Goal: Task Accomplishment & Management: Use online tool/utility

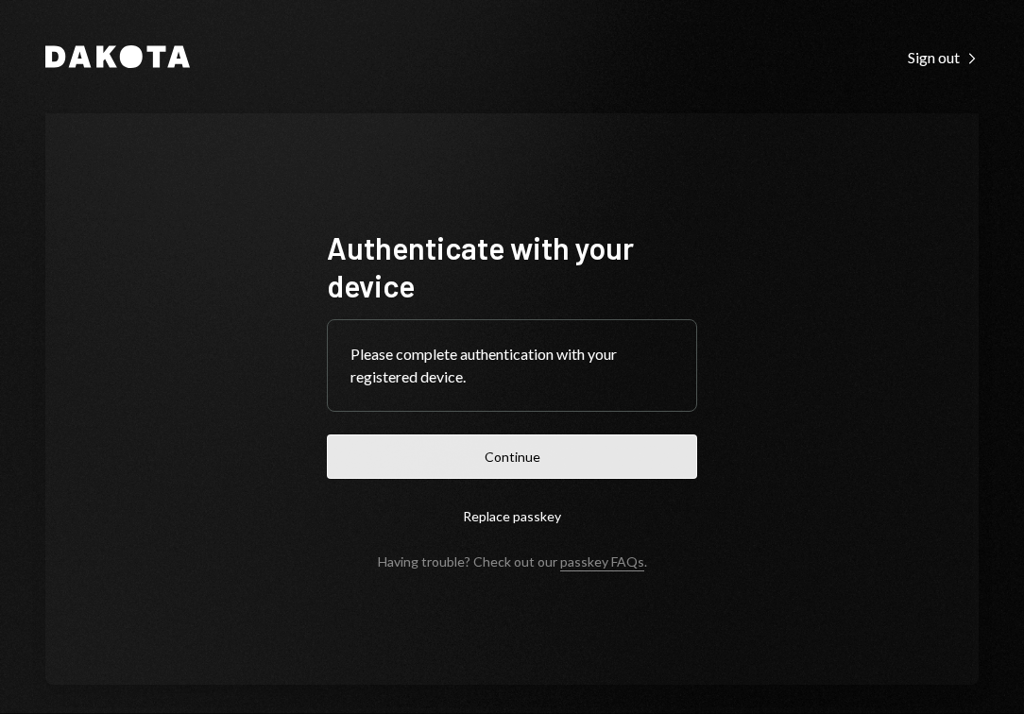
click at [560, 461] on button "Continue" at bounding box center [512, 456] width 370 height 44
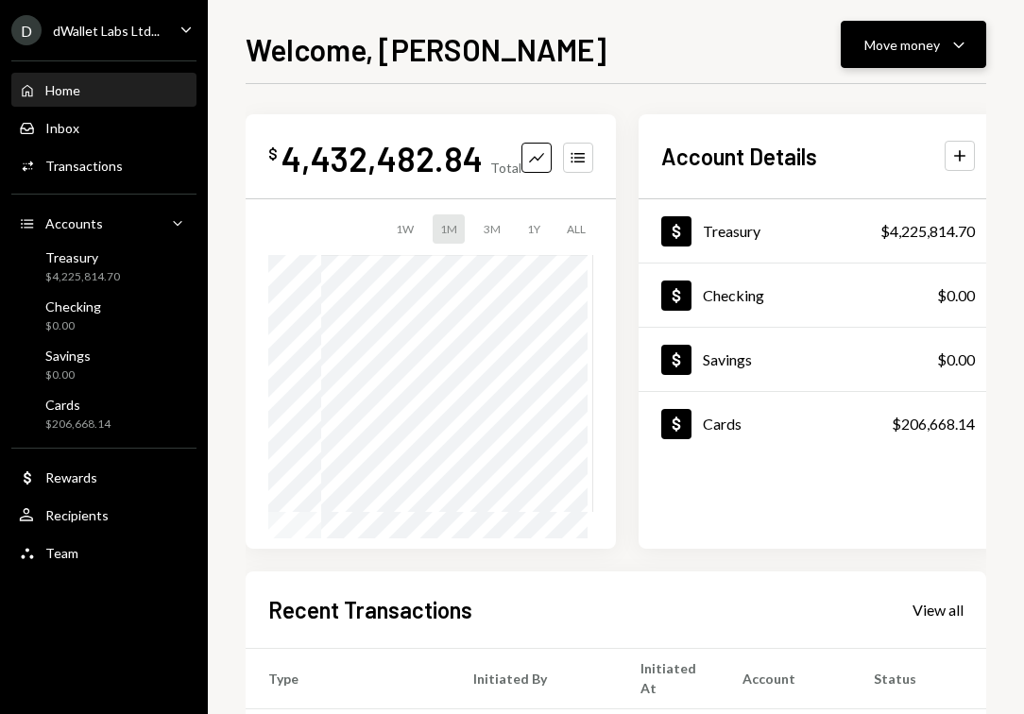
click at [965, 57] on button "Move money Caret Down" at bounding box center [913, 44] width 145 height 47
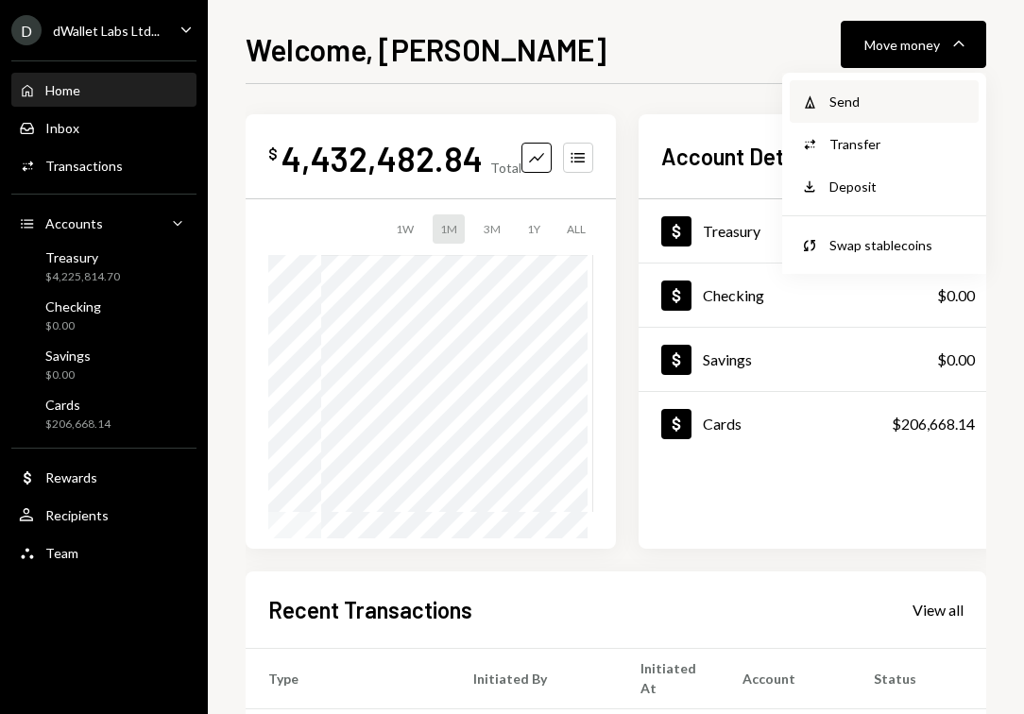
click at [891, 97] on div "Send" at bounding box center [898, 102] width 138 height 20
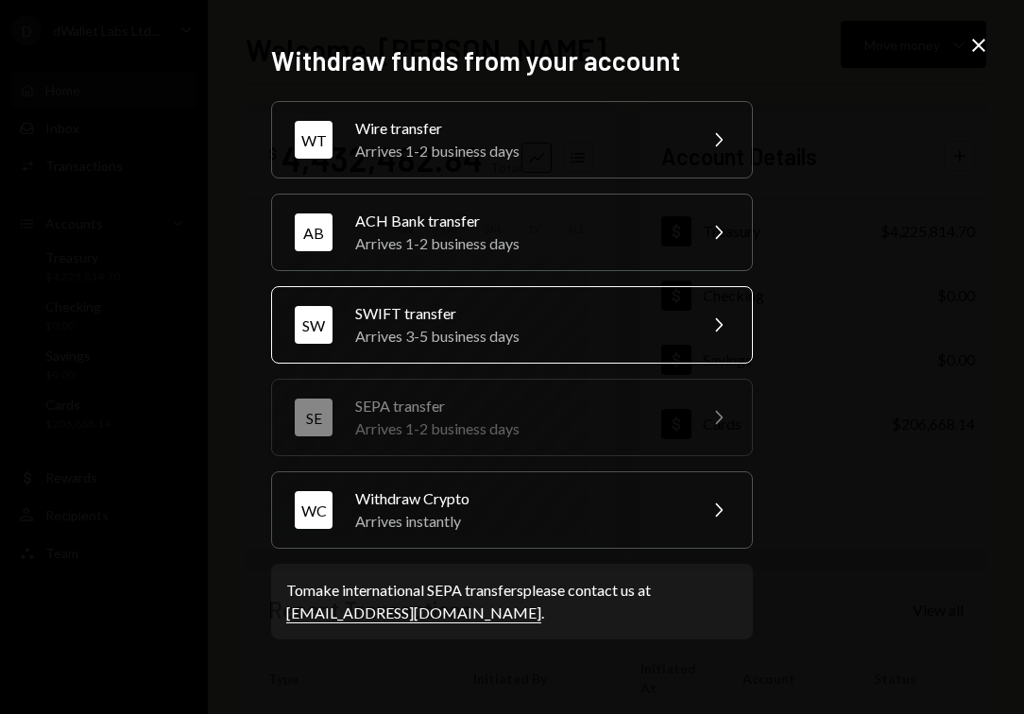
click at [525, 317] on div "SWIFT transfer" at bounding box center [519, 313] width 329 height 23
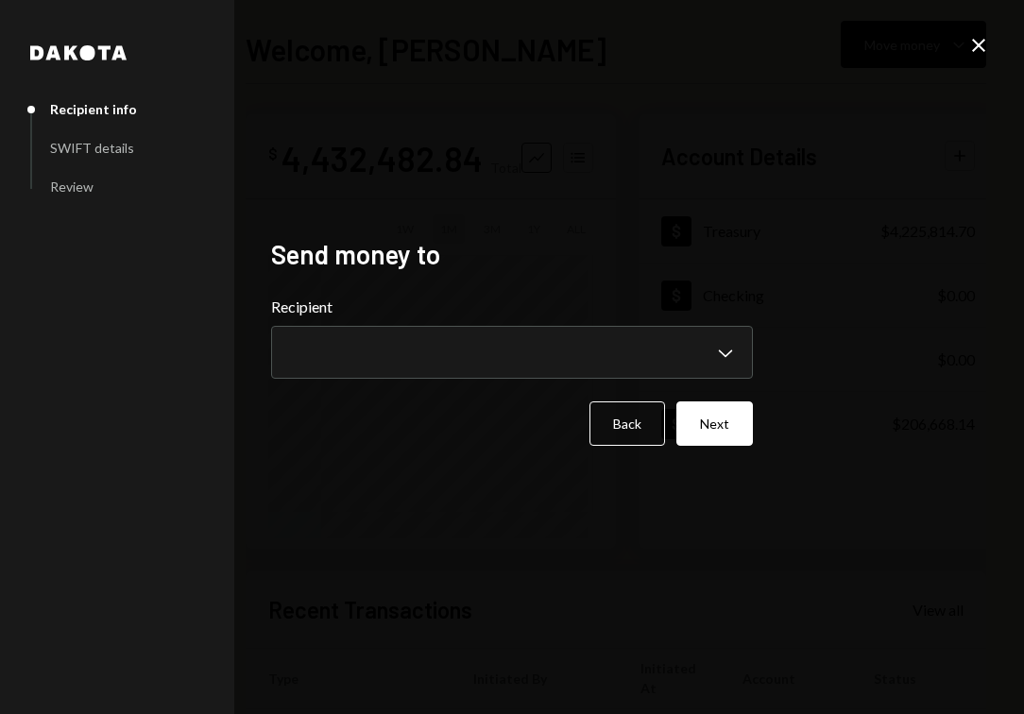
click at [987, 50] on icon "Close" at bounding box center [978, 45] width 23 height 23
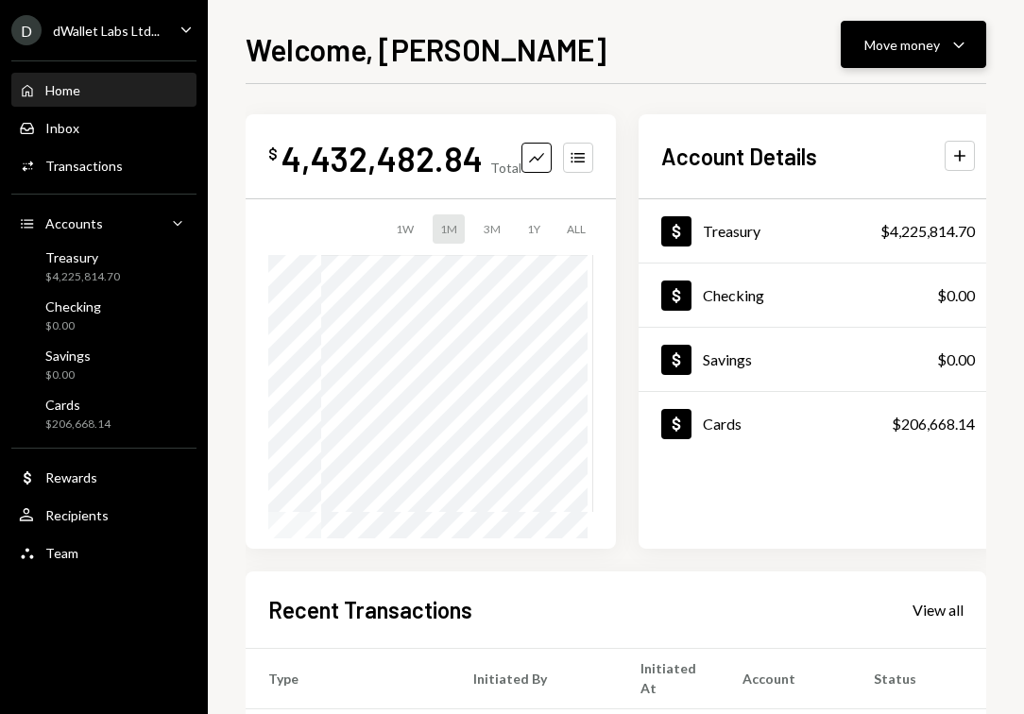
click at [895, 46] on div "Move money" at bounding box center [902, 45] width 76 height 20
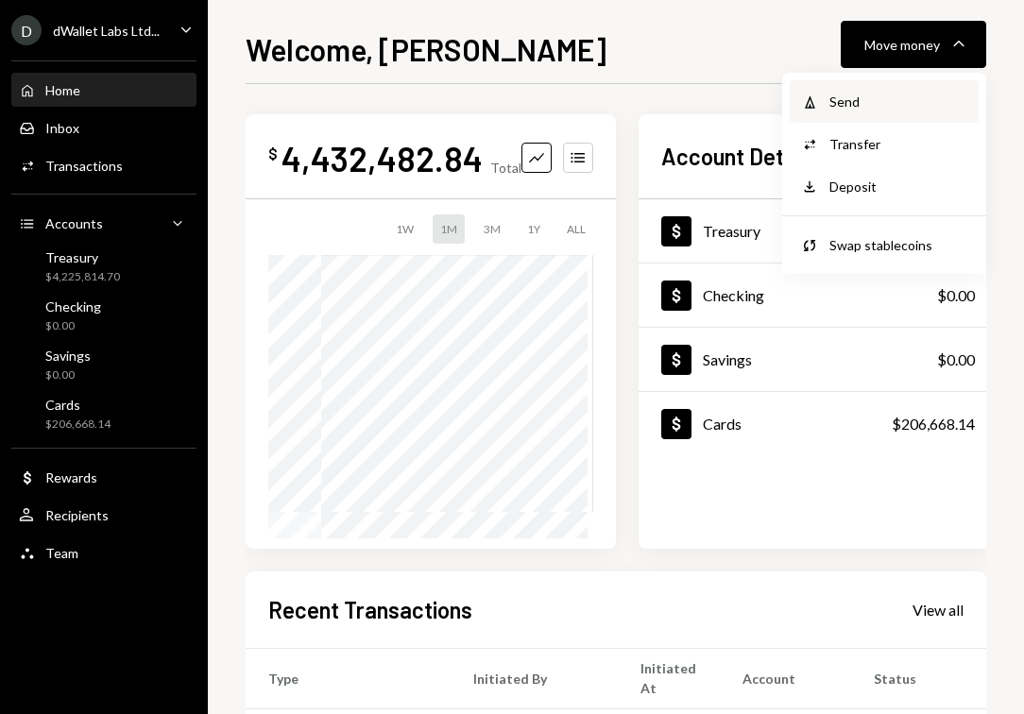
click at [843, 101] on div "Send" at bounding box center [898, 102] width 138 height 20
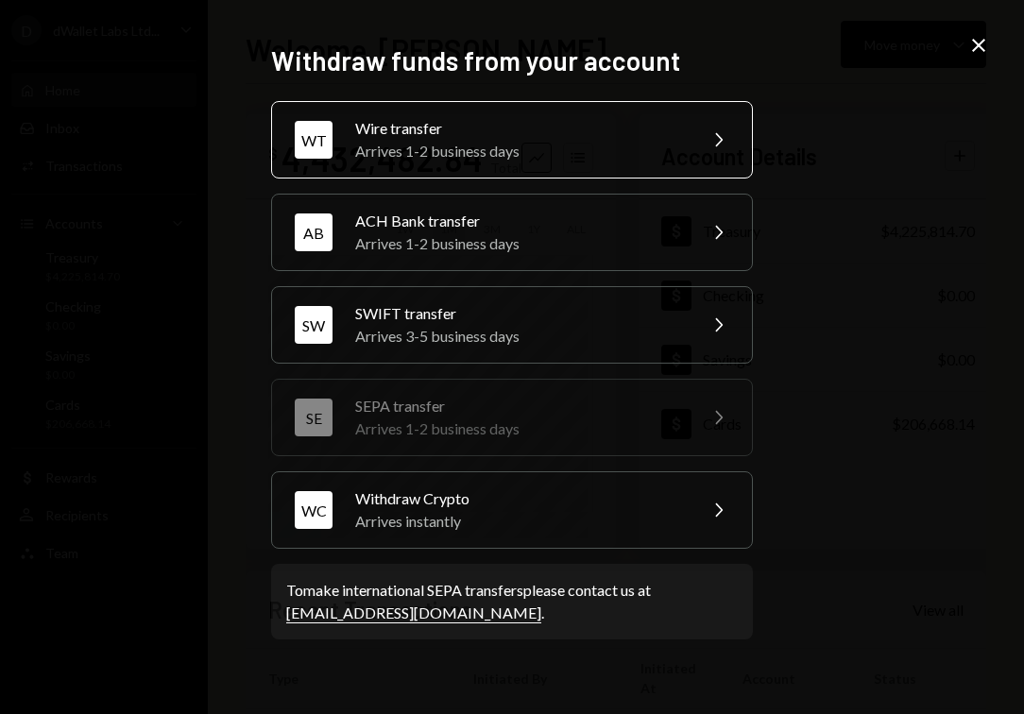
click at [521, 146] on div "Arrives 1-2 business days" at bounding box center [519, 151] width 329 height 23
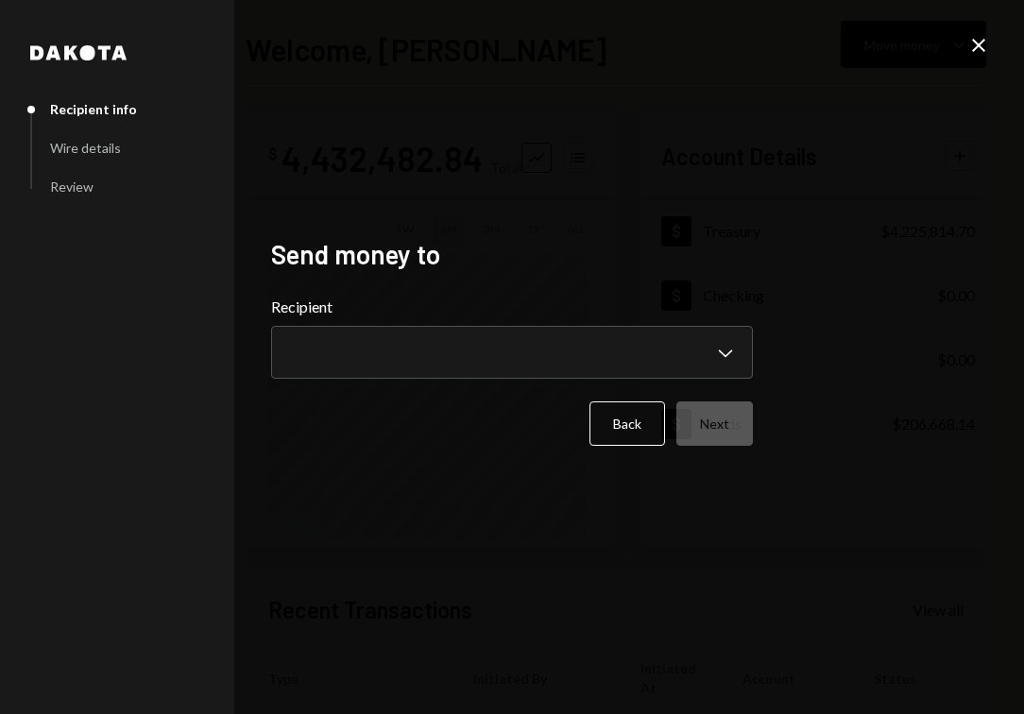
click at [987, 41] on icon "Close" at bounding box center [978, 45] width 23 height 23
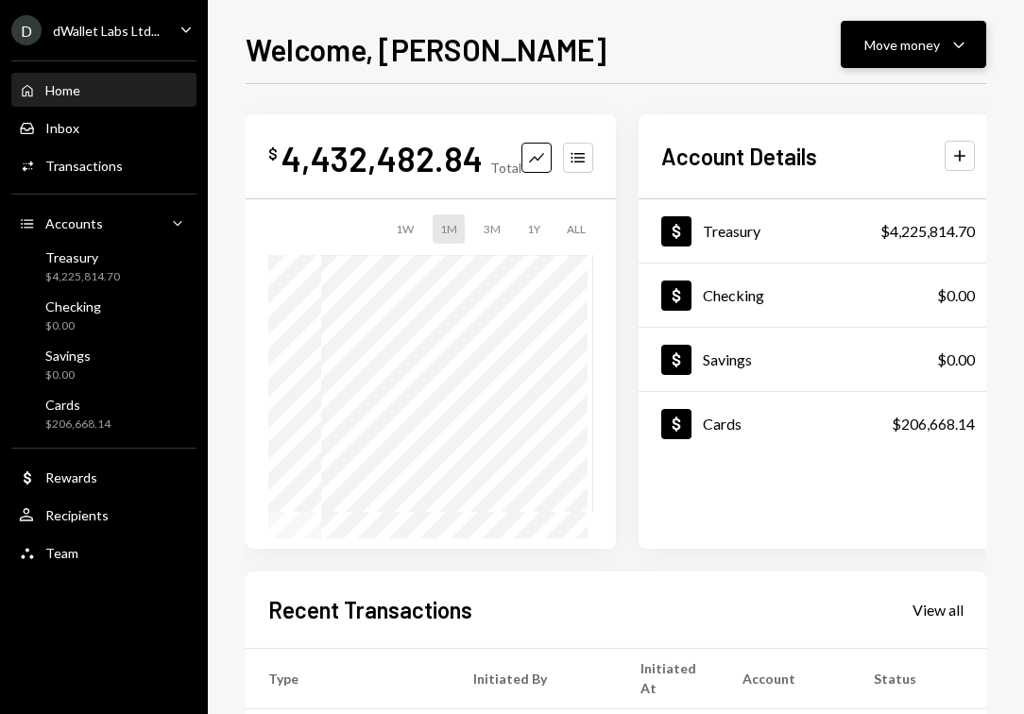
click at [947, 52] on icon "Caret Down" at bounding box center [958, 44] width 23 height 23
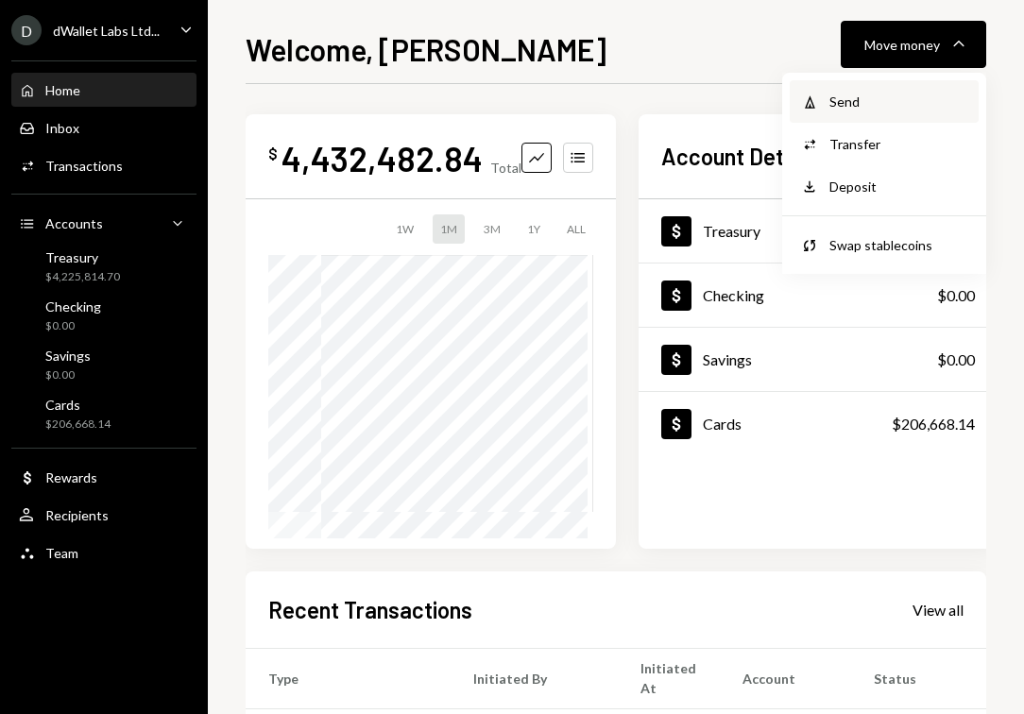
click at [896, 107] on div "Send" at bounding box center [898, 102] width 138 height 20
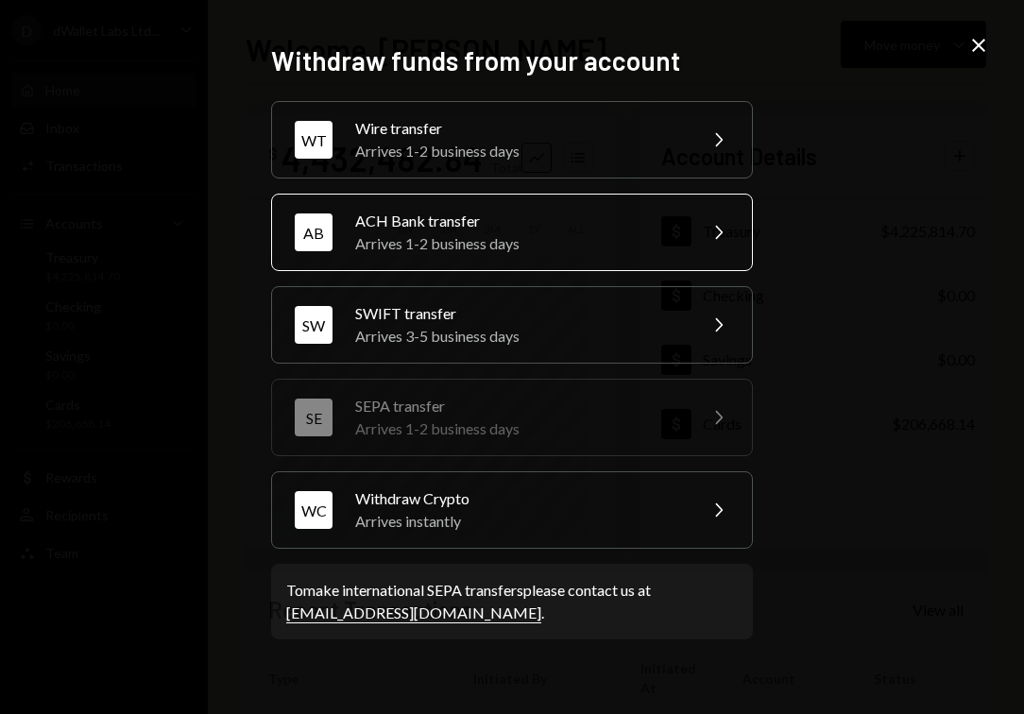
click at [620, 221] on div "ACH Bank transfer" at bounding box center [519, 221] width 329 height 23
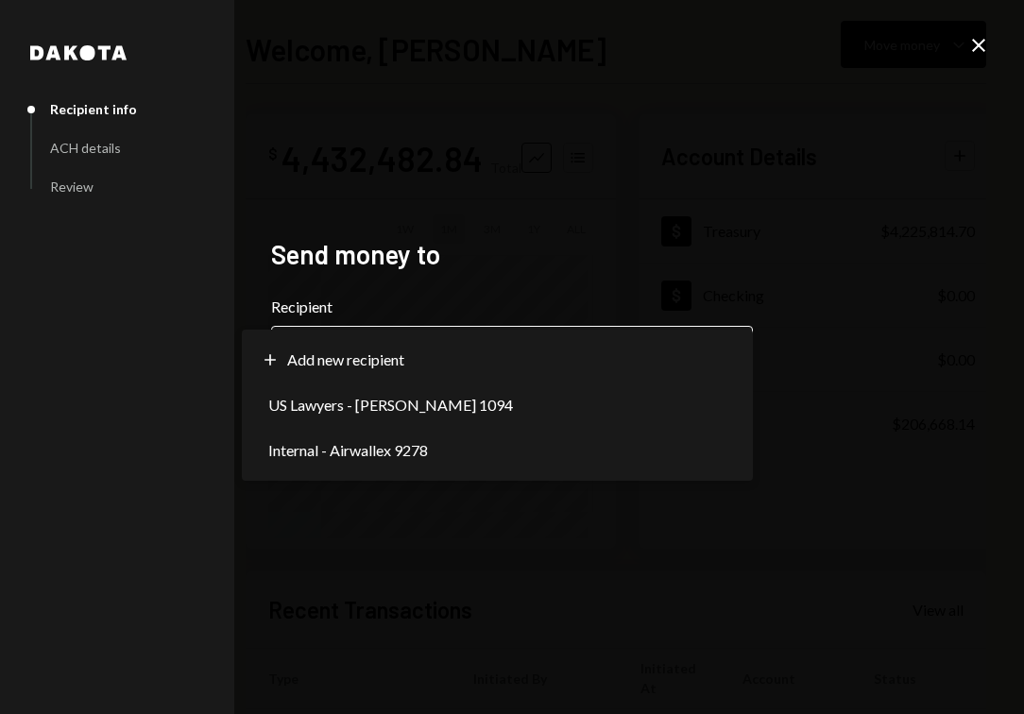
click at [573, 345] on body "**********" at bounding box center [512, 357] width 1024 height 714
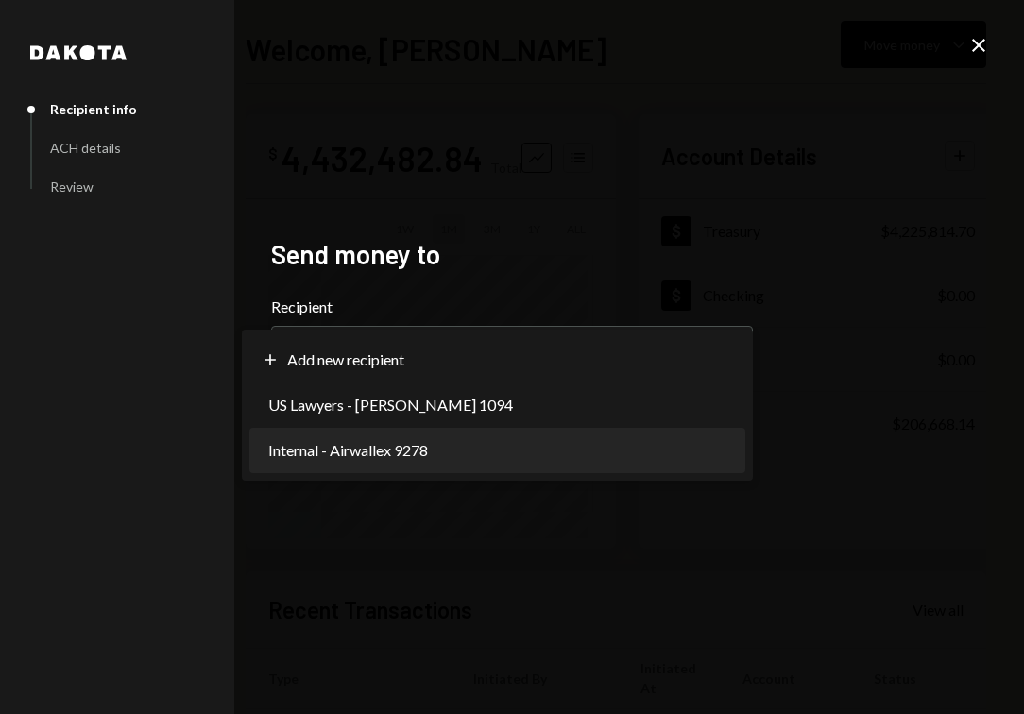
select select "**********"
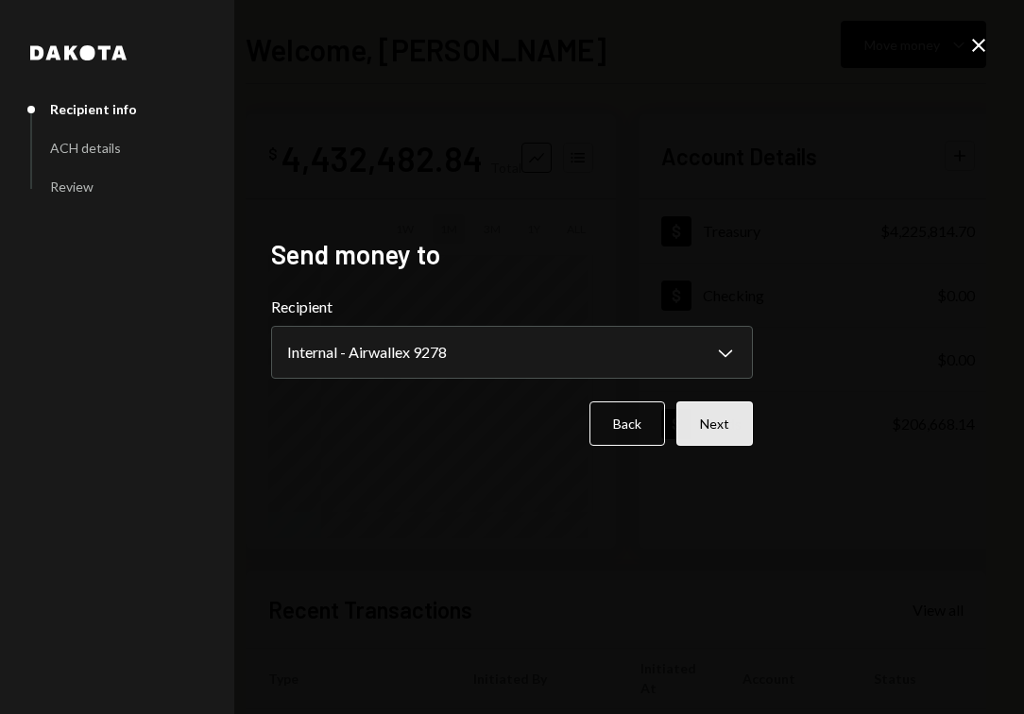
click at [723, 418] on button "Next" at bounding box center [714, 423] width 76 height 44
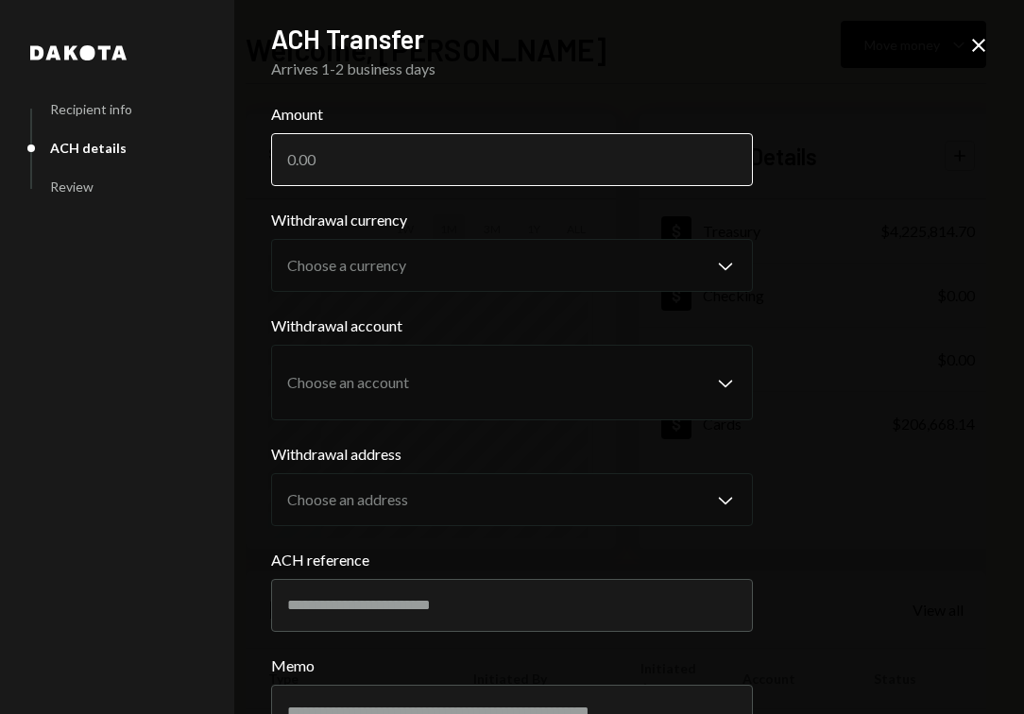
click at [516, 164] on input "Amount" at bounding box center [512, 159] width 482 height 53
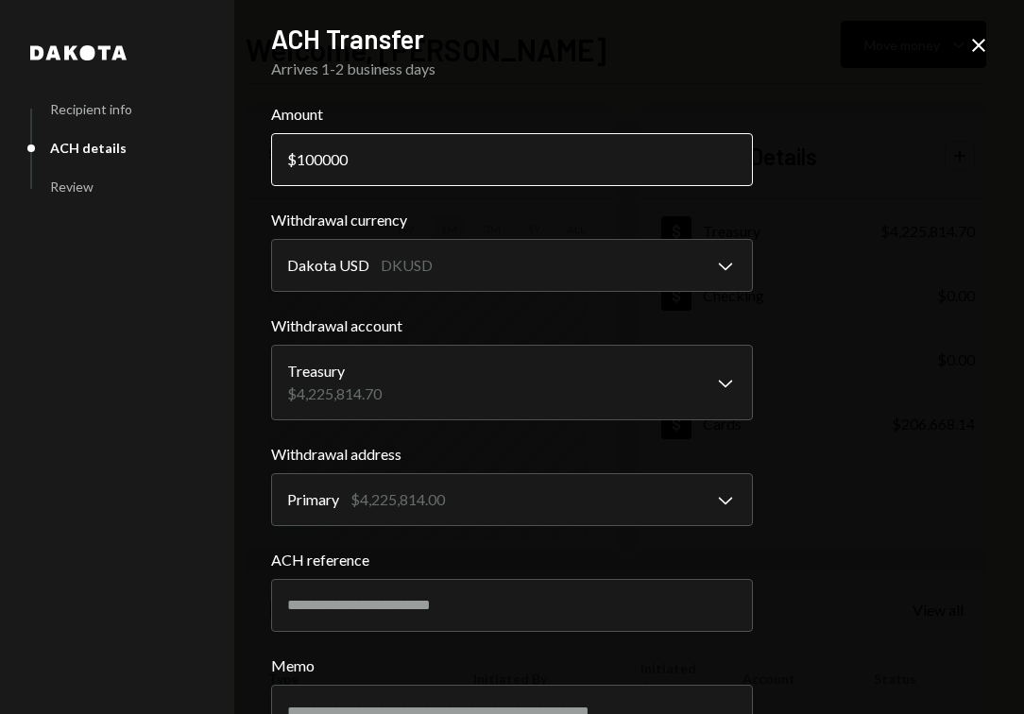
type input "100000"
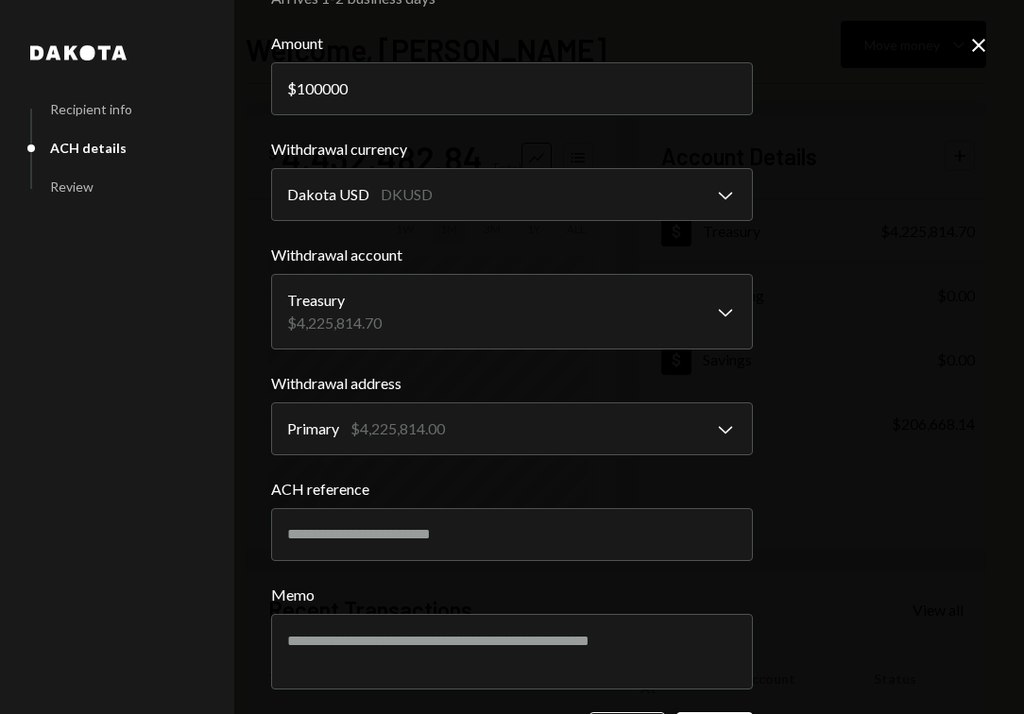
scroll to position [143, 0]
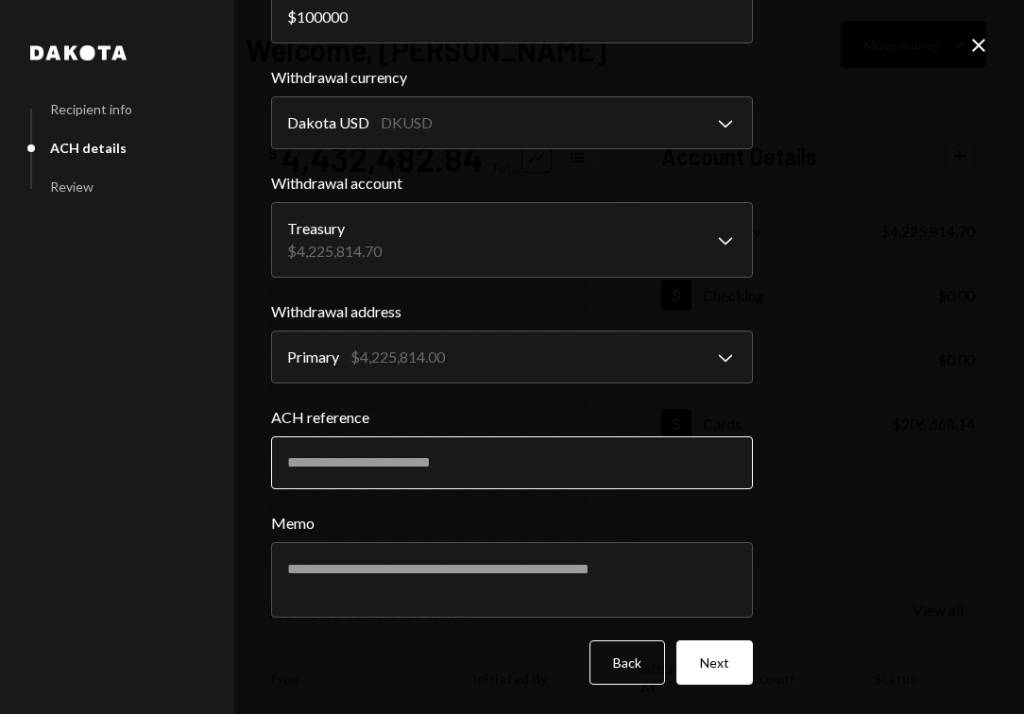
click at [395, 454] on input "ACH reference" at bounding box center [512, 462] width 482 height 53
type input "********"
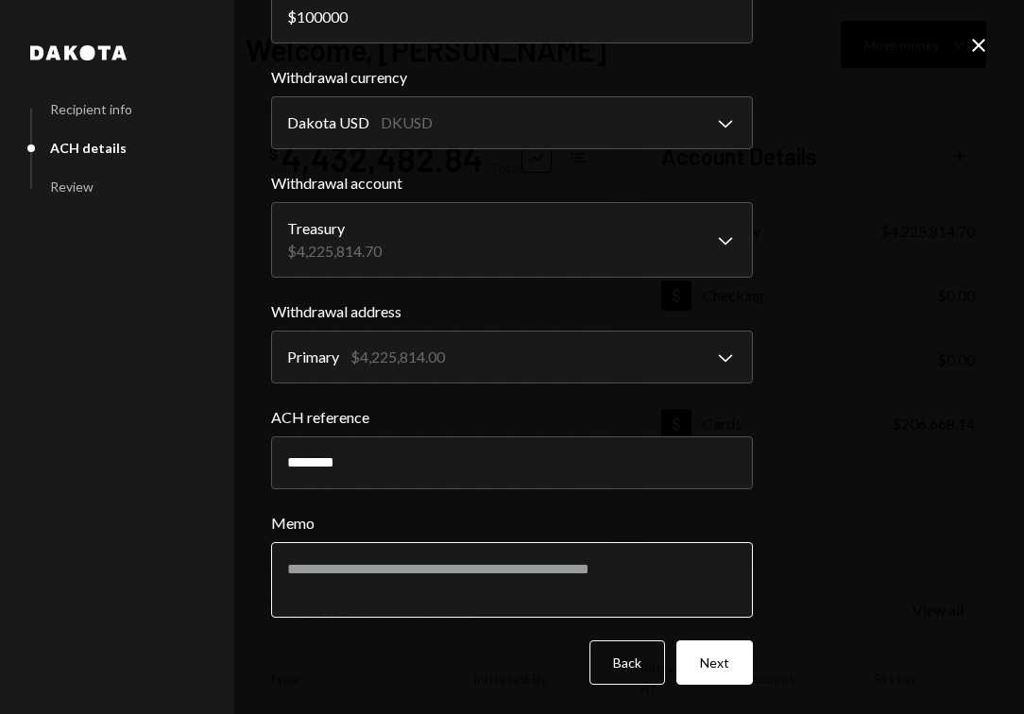
click at [408, 584] on textarea "Memo" at bounding box center [512, 580] width 482 height 76
type textarea "********"
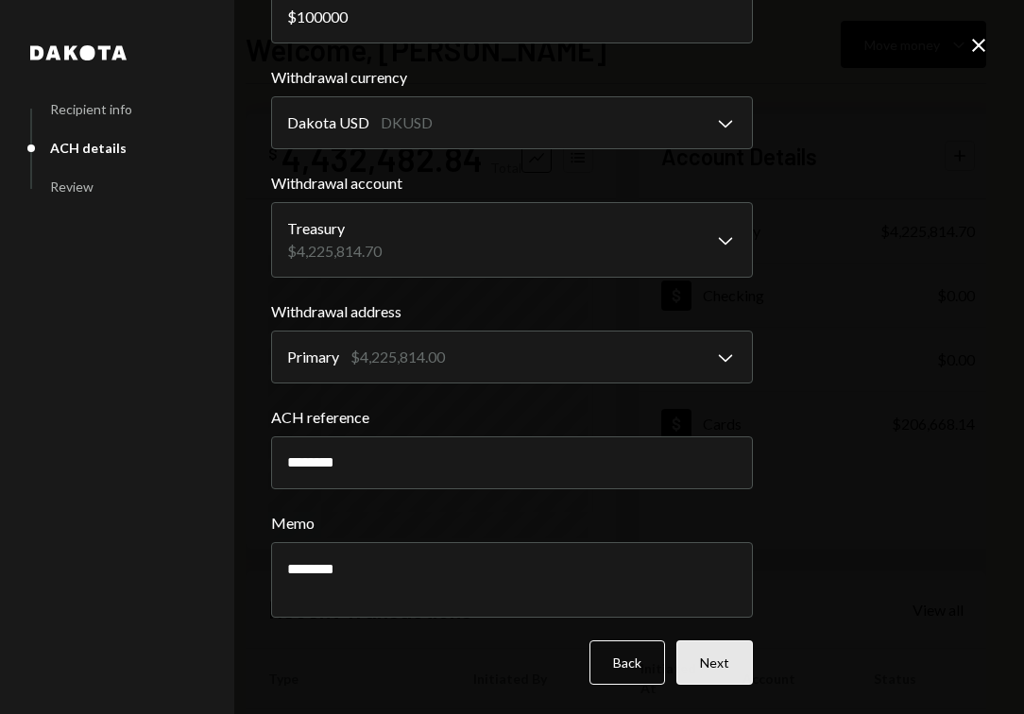
click at [721, 647] on button "Next" at bounding box center [714, 662] width 76 height 44
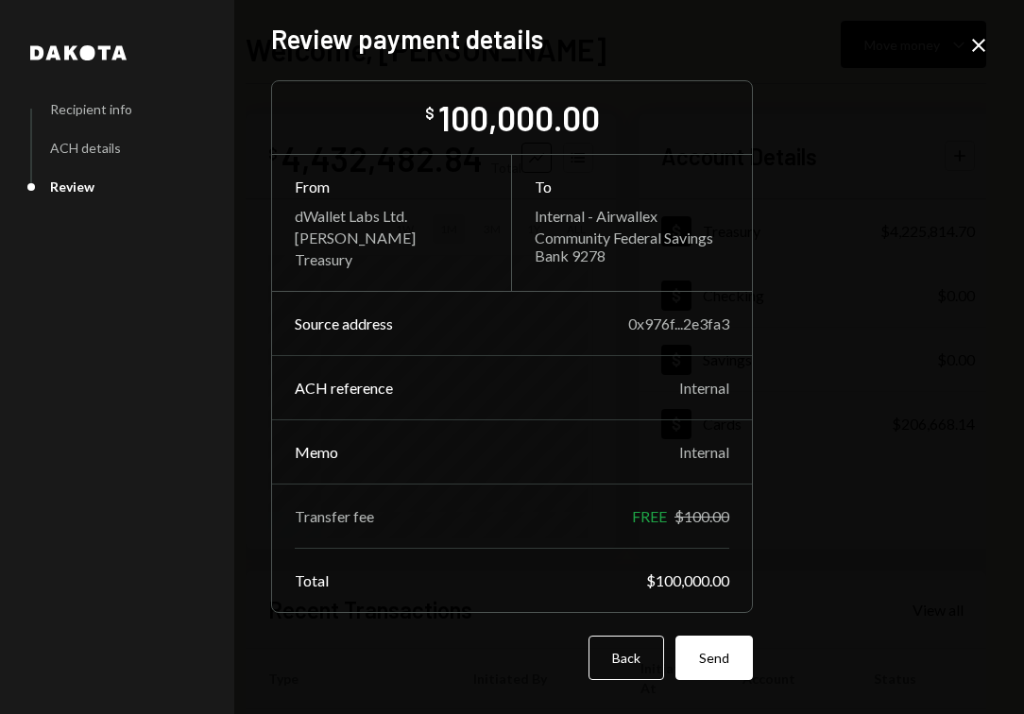
click at [721, 647] on button "Send" at bounding box center [713, 658] width 77 height 44
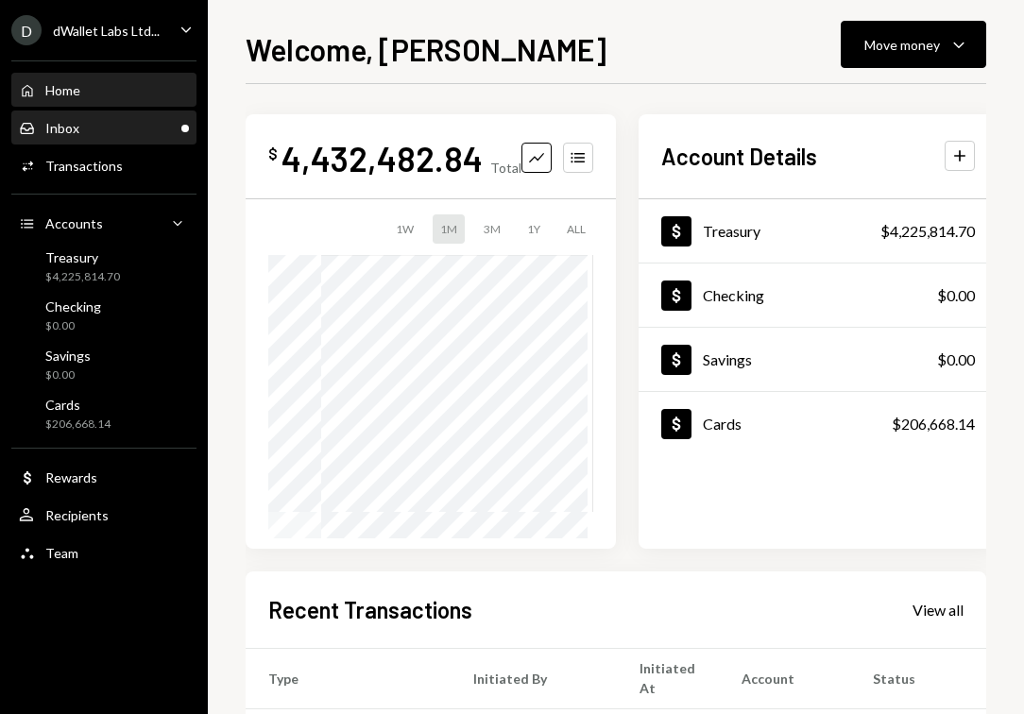
click at [80, 111] on link "Inbox Inbox" at bounding box center [103, 127] width 185 height 34
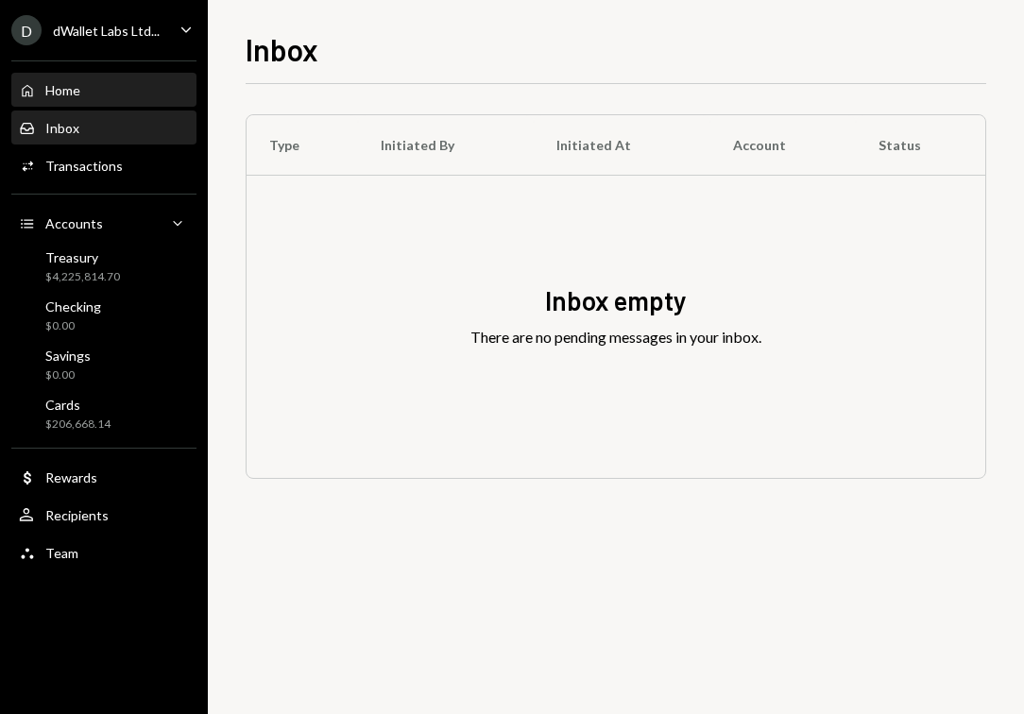
click at [78, 96] on div "Home" at bounding box center [62, 90] width 35 height 16
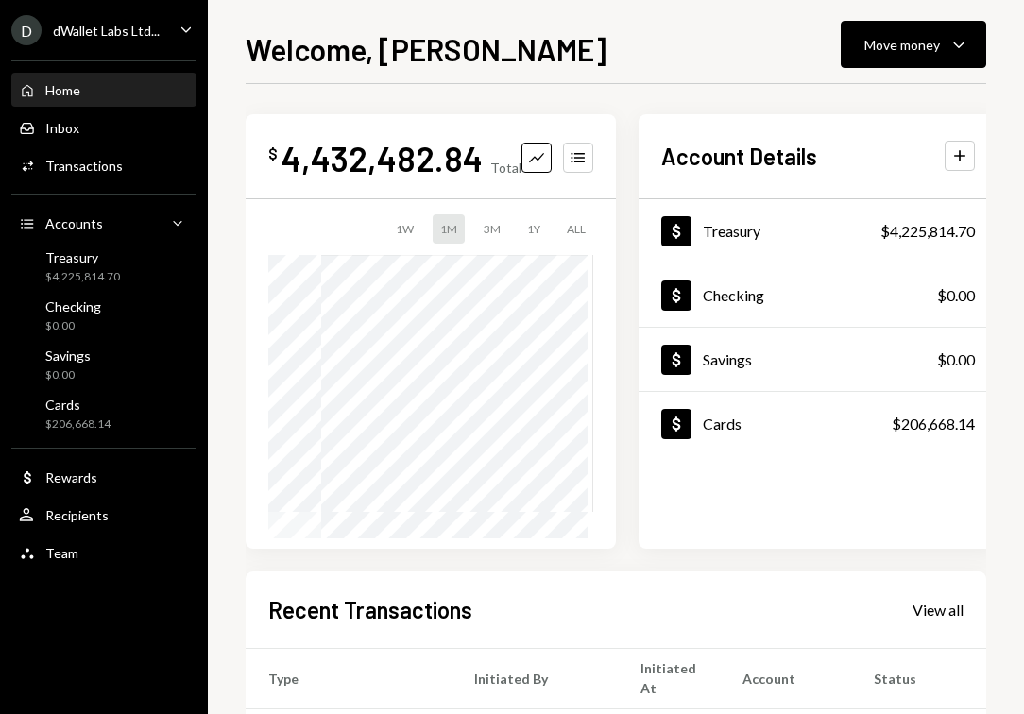
click at [525, 232] on div "1Y" at bounding box center [533, 228] width 28 height 29
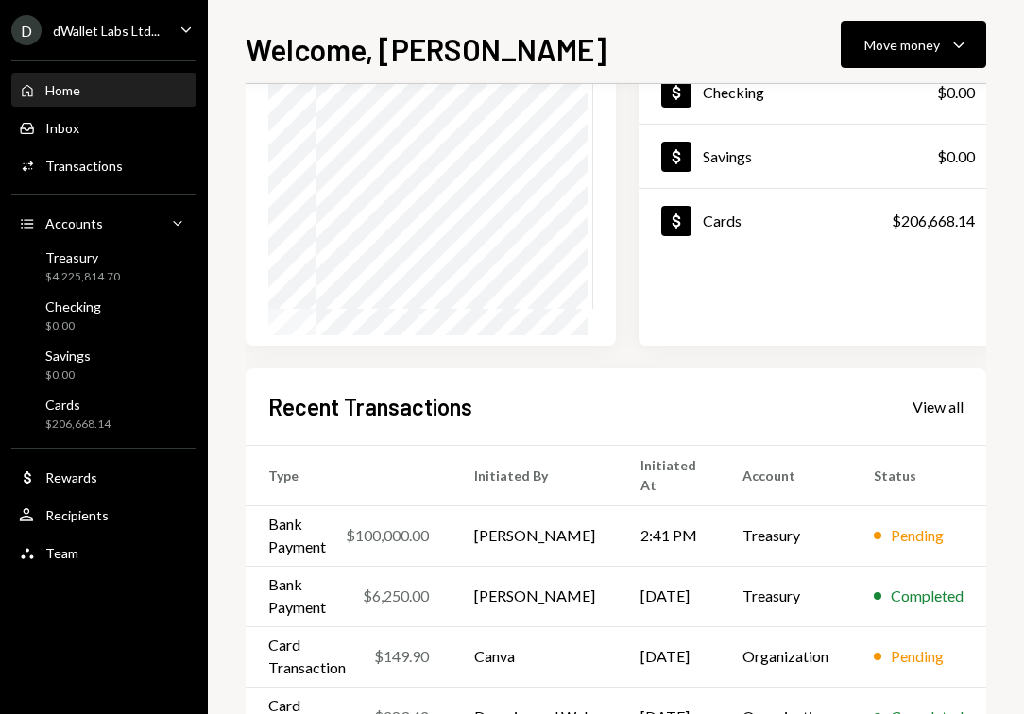
scroll to position [334, 0]
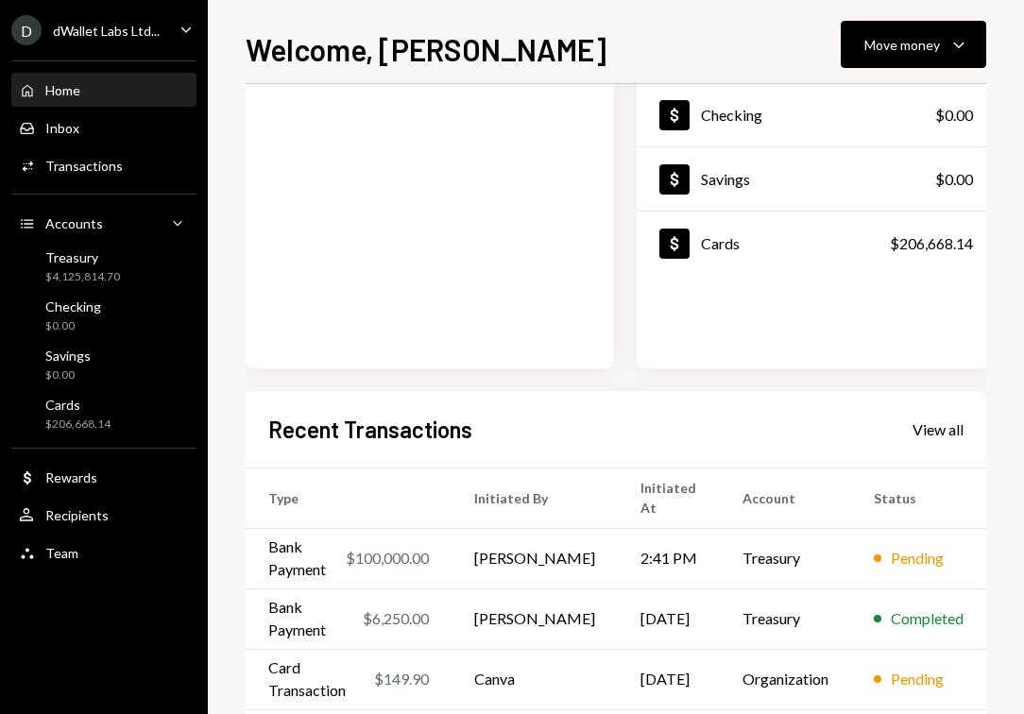
scroll to position [276, 0]
